Goal: Contribute content: Contribute content

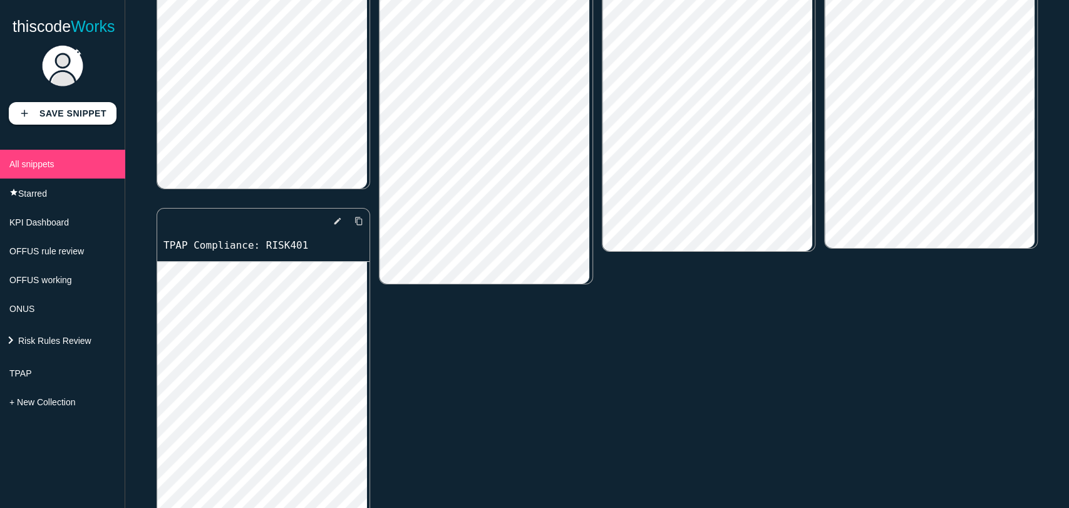
scroll to position [321, 0]
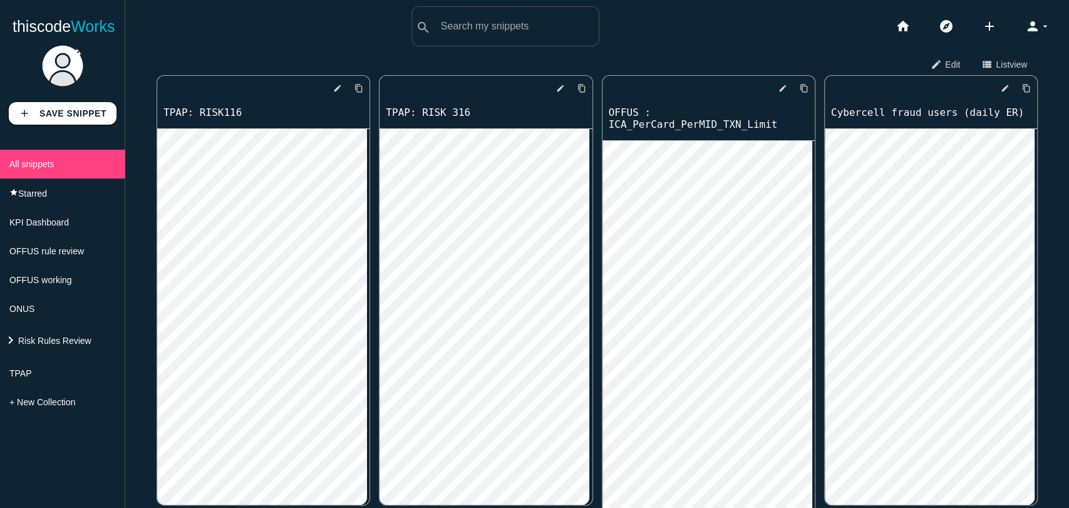
scroll to position [2539, 0]
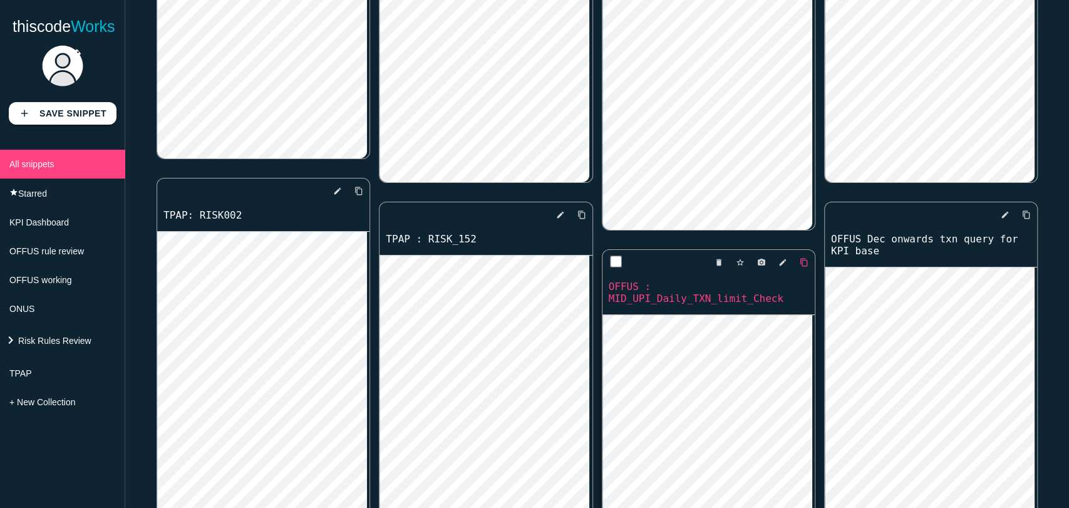
click at [778, 251] on icon "edit" at bounding box center [782, 262] width 9 height 23
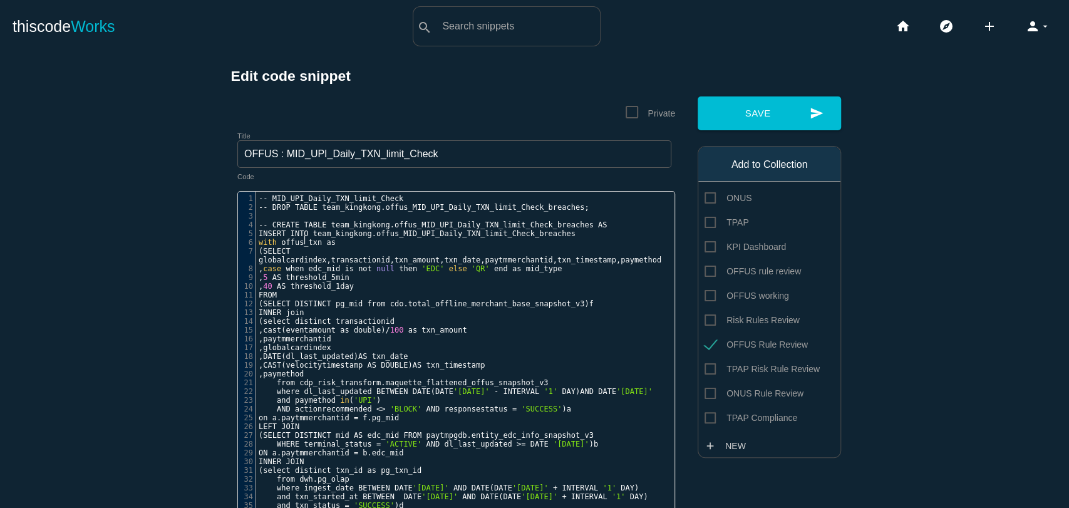
click at [297, 255] on span "globalcardindex" at bounding box center [293, 259] width 68 height 9
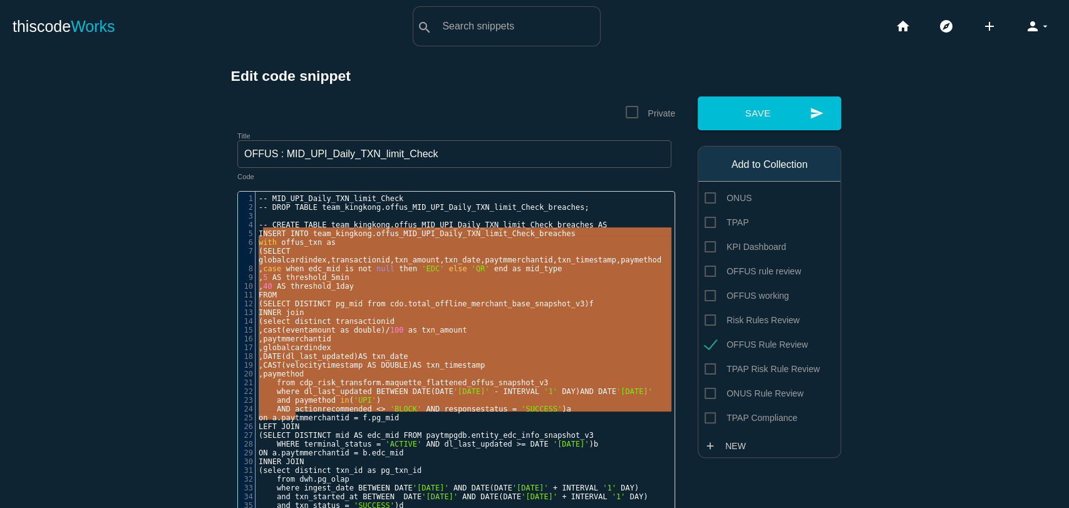
scroll to position [188, 0]
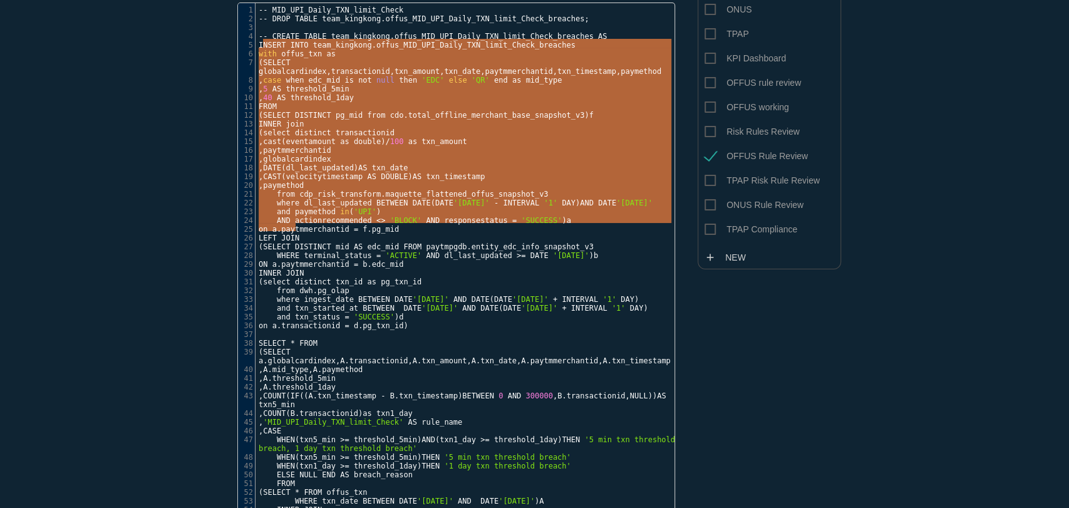
type textarea "NSERT INTO team_kingkong.offus_MID_UPI_Daily_TXN_limit_Check_breaches with offu…"
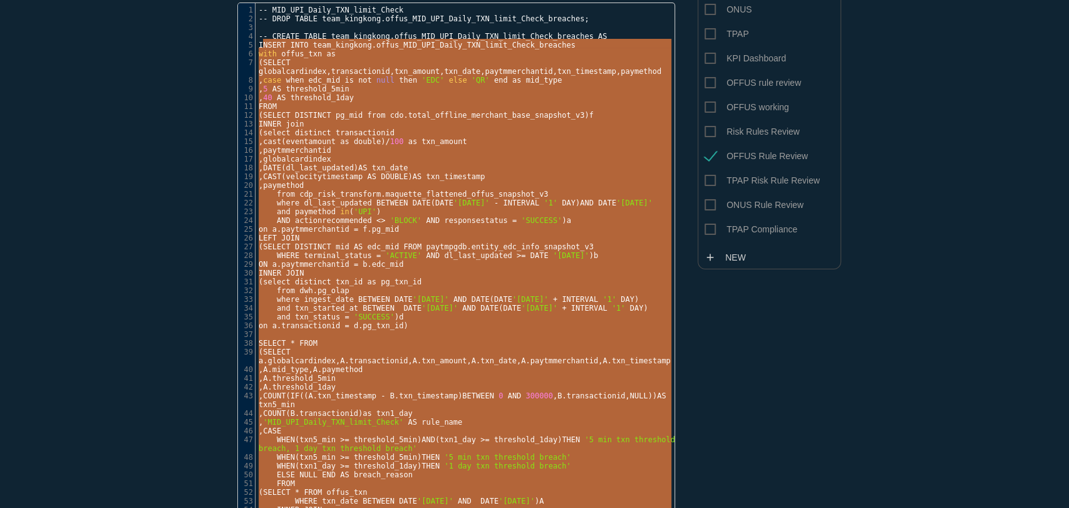
scroll to position [0, 0]
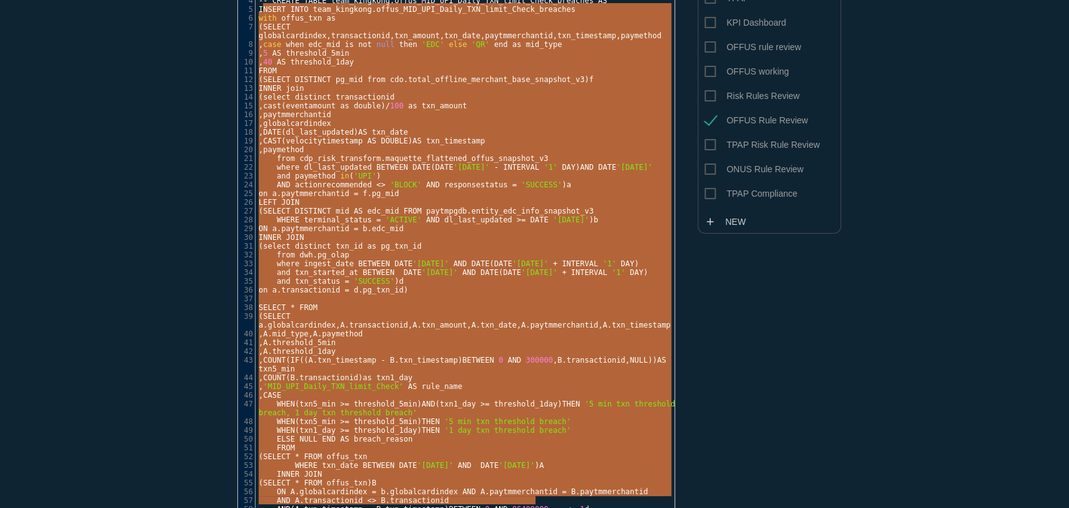
drag, startPoint x: 256, startPoint y: 234, endPoint x: 345, endPoint y: 540, distance: 318.2
click at [345, 507] on html "thiscode Works search All: All: Code: Title: Tag: All: Code: Title: Tag: search…" at bounding box center [534, 254] width 1069 height 508
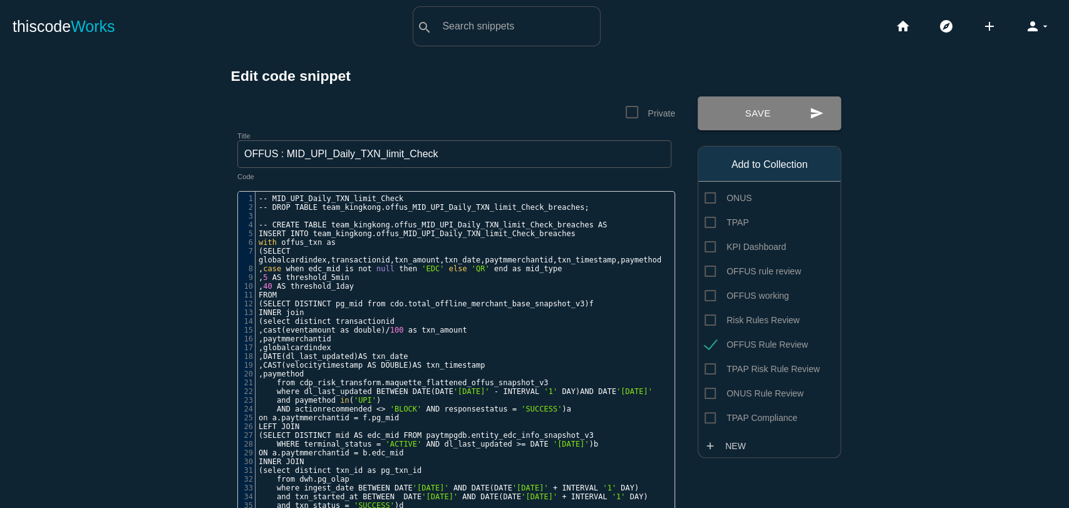
click at [754, 121] on button "send Save" at bounding box center [768, 113] width 143 height 34
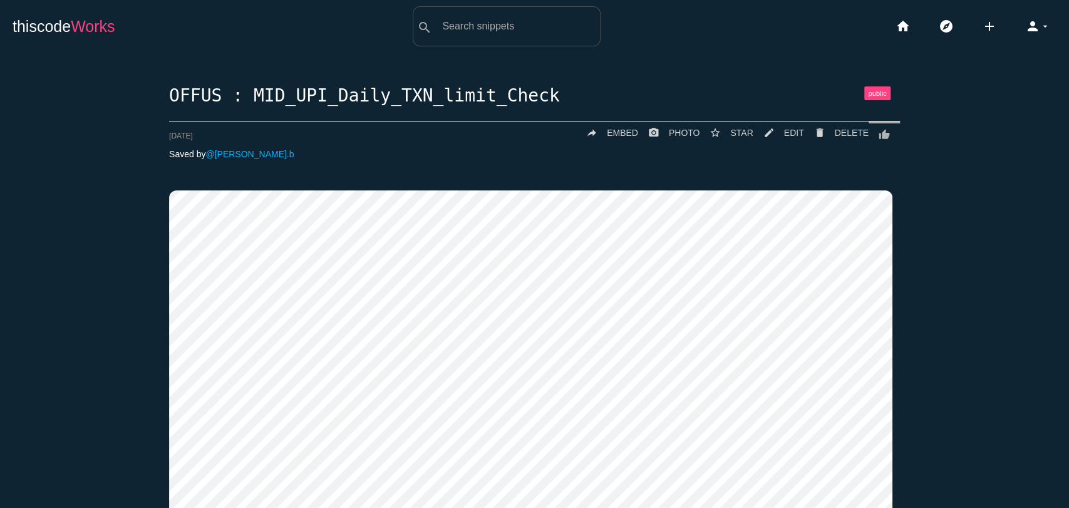
click at [41, 20] on link "thiscode Works" at bounding box center [64, 26] width 103 height 40
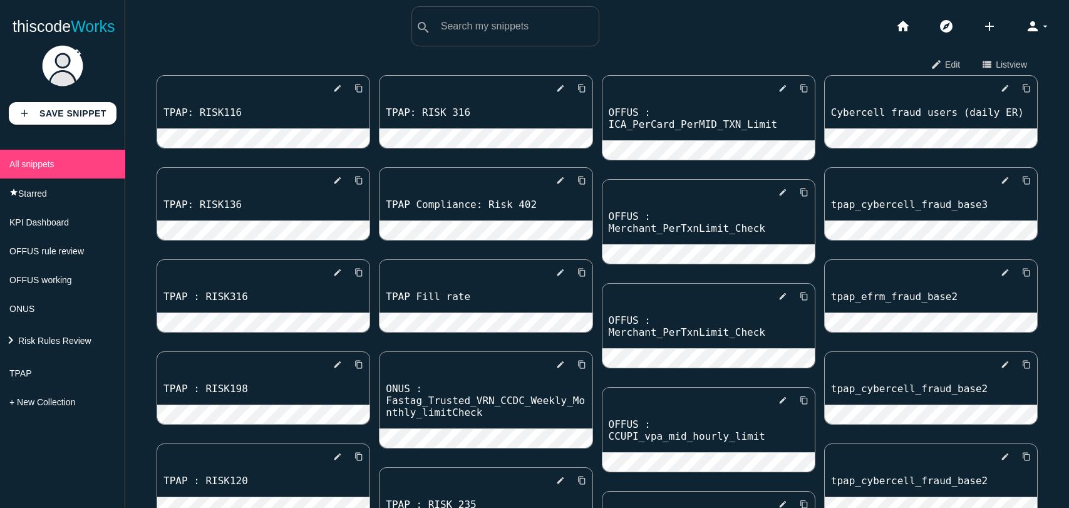
click at [35, 110] on link "add Save Snippet" at bounding box center [63, 113] width 108 height 23
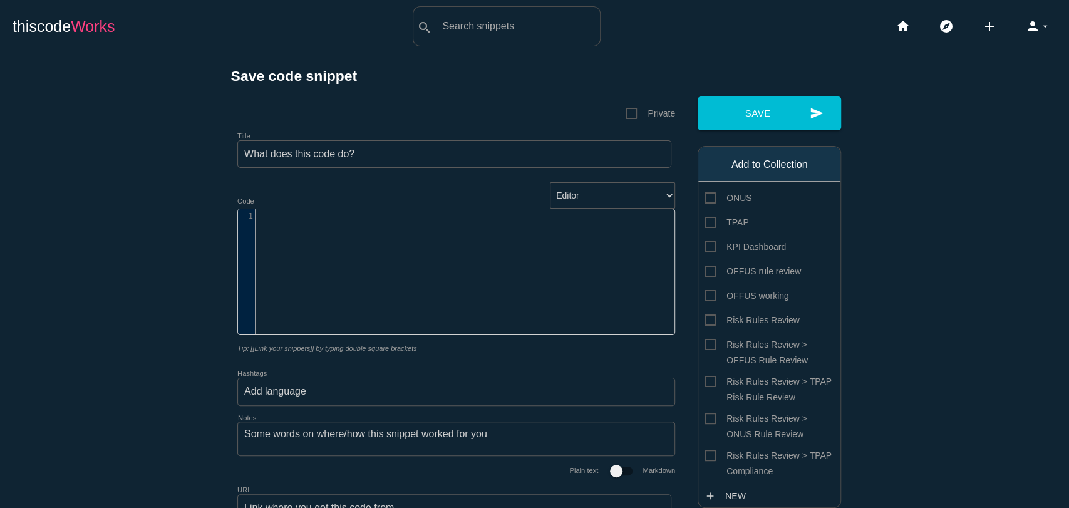
click at [68, 14] on link "thiscode Works" at bounding box center [64, 26] width 103 height 40
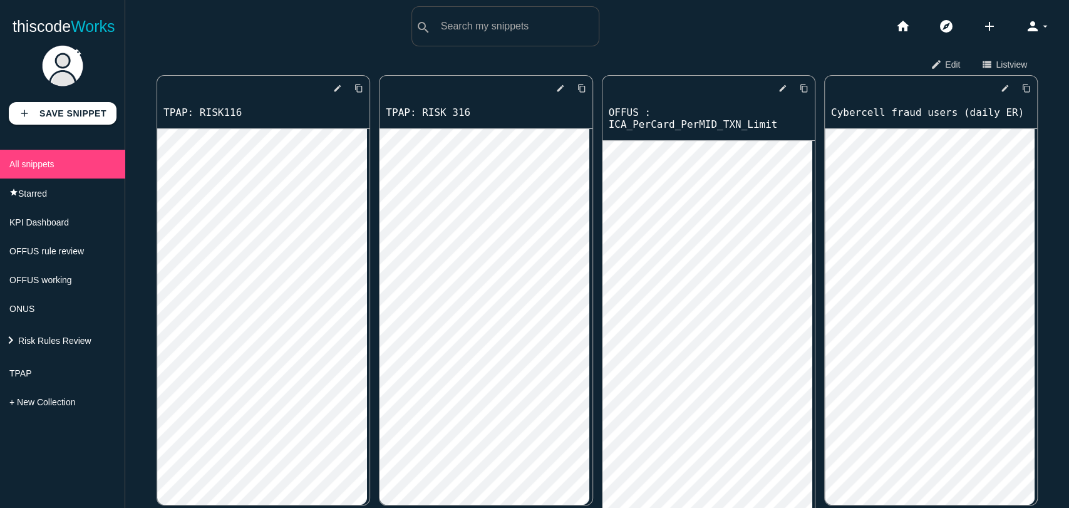
click at [169, 41] on div "thiscodeworks search All: All: Code: Title: Tag: All: Code: Title: Tag: search …" at bounding box center [534, 26] width 1069 height 40
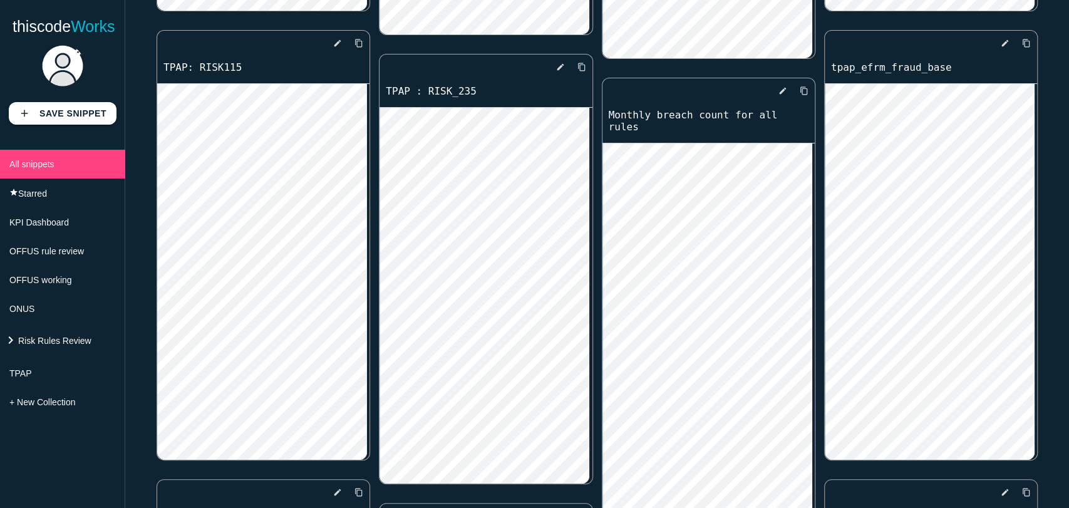
scroll to position [2623, 0]
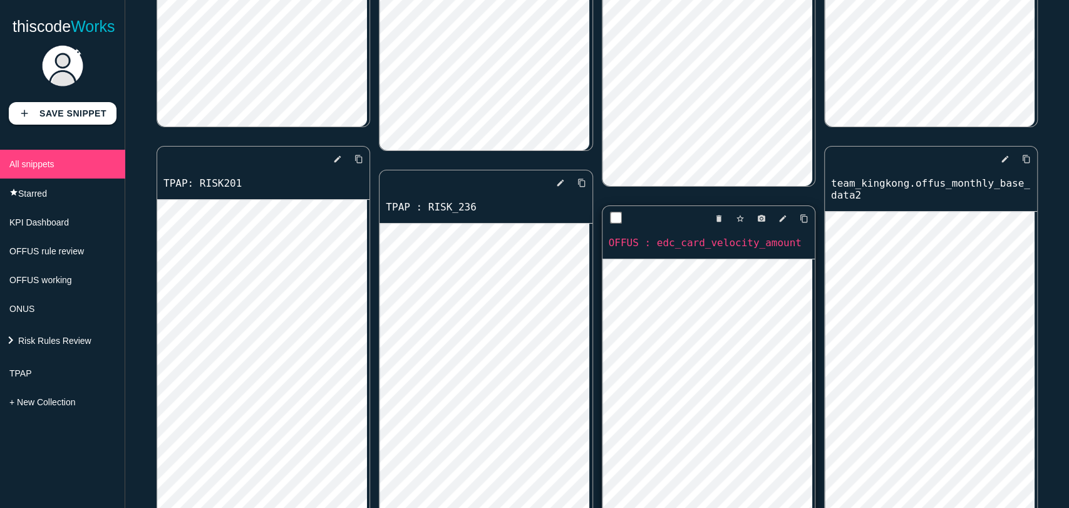
click at [621, 235] on link "OFFUS : edc_card_velocity_amount" at bounding box center [708, 242] width 212 height 14
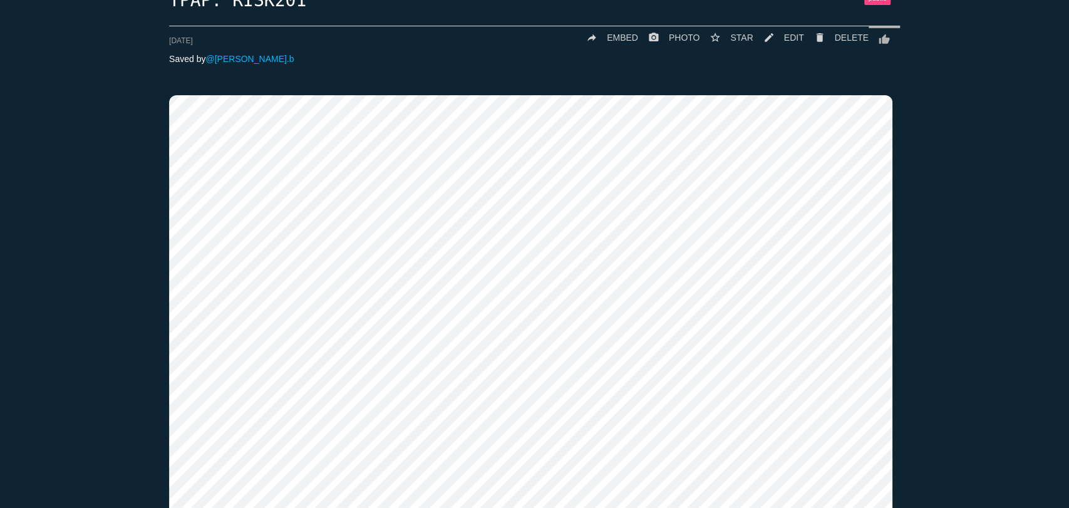
scroll to position [102, 0]
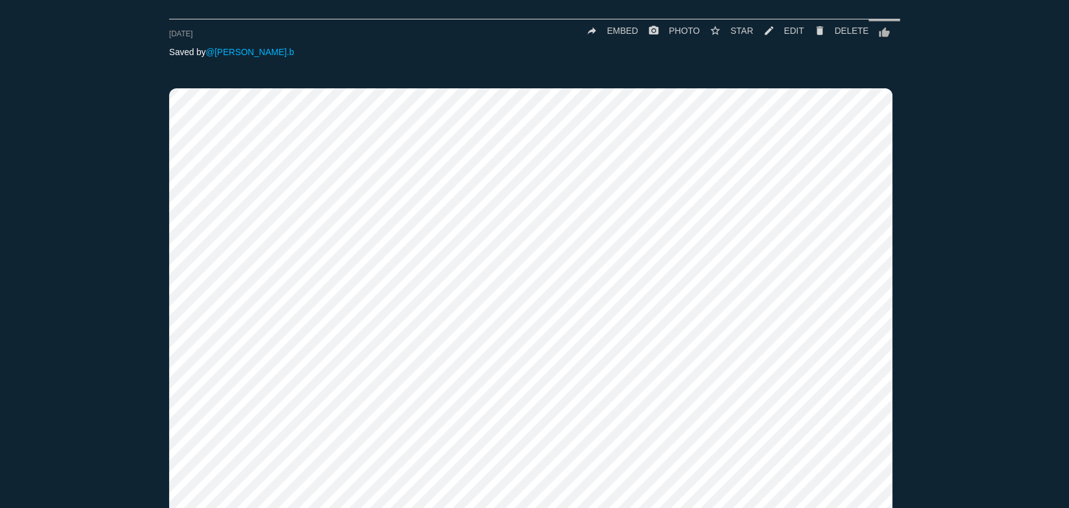
drag, startPoint x: 0, startPoint y: 0, endPoint x: 135, endPoint y: 369, distance: 392.8
click at [135, 369] on div "TPAP: RISK201 thumb_up delete DELETE mode_edit EDIT 688b3964887fb70014616199 st…" at bounding box center [535, 418] width 1044 height 868
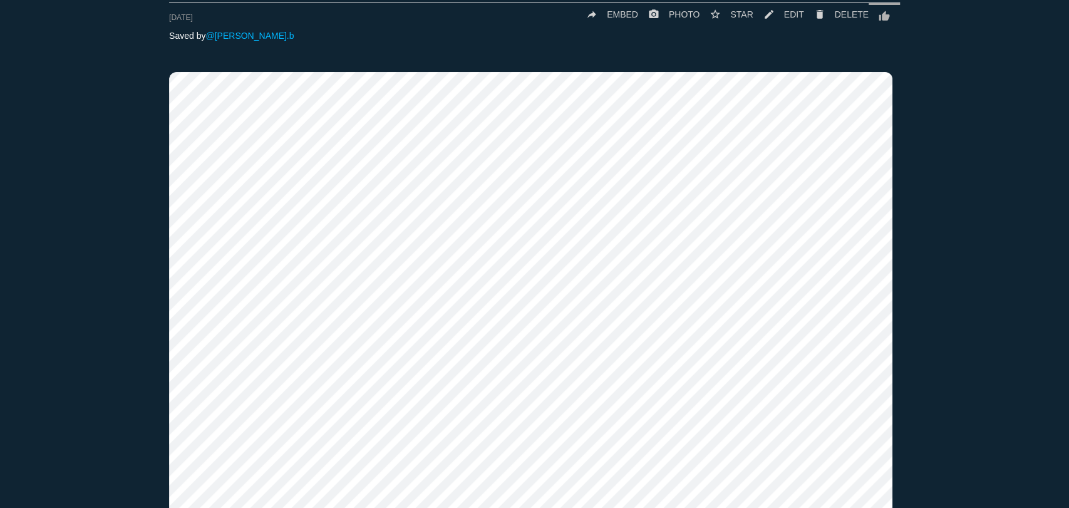
scroll to position [0, 0]
